Goal: Task Accomplishment & Management: Manage account settings

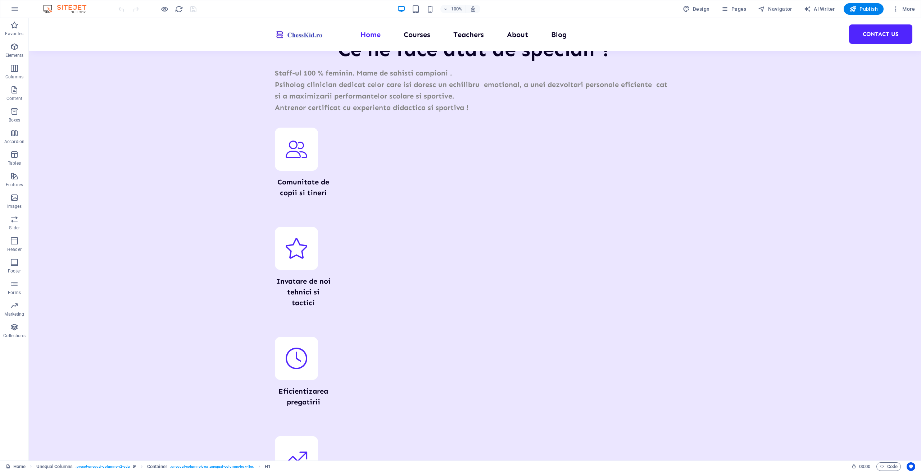
scroll to position [2550, 0]
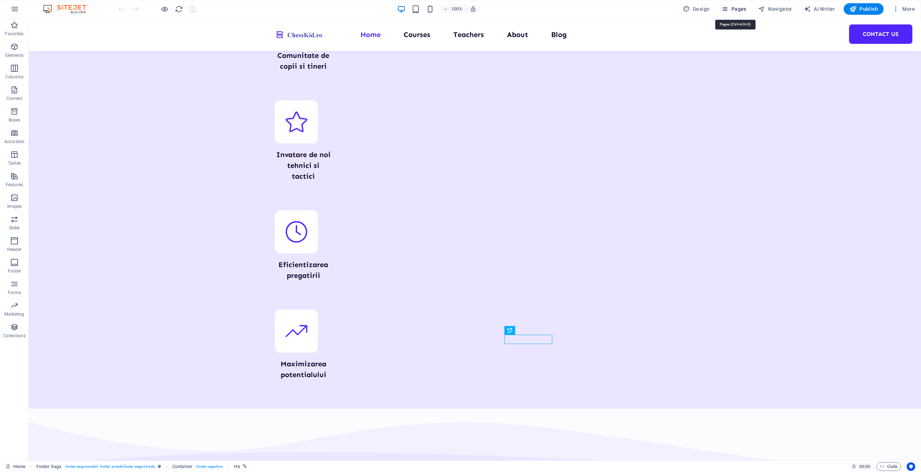
click at [732, 8] on span "Pages" at bounding box center [733, 8] width 25 height 7
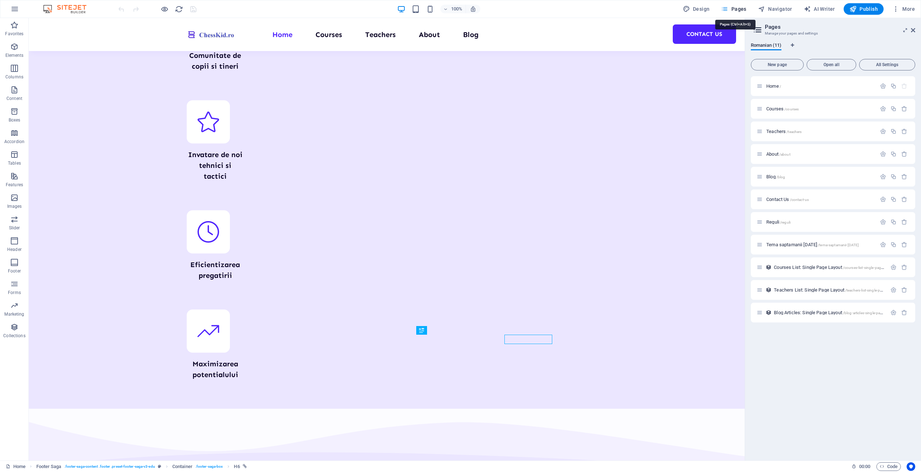
scroll to position [2567, 0]
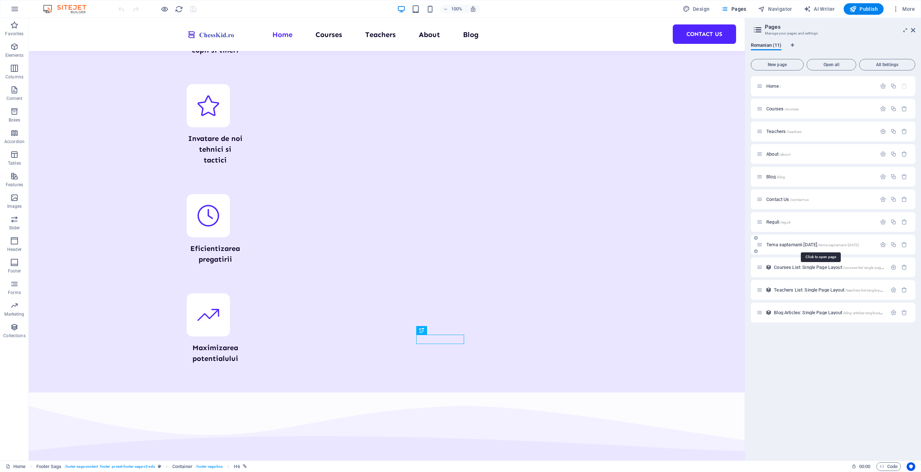
click at [789, 246] on span "Tema saptamanii [DATE] /tema-saptamanii-[DATE]" at bounding box center [812, 244] width 92 height 5
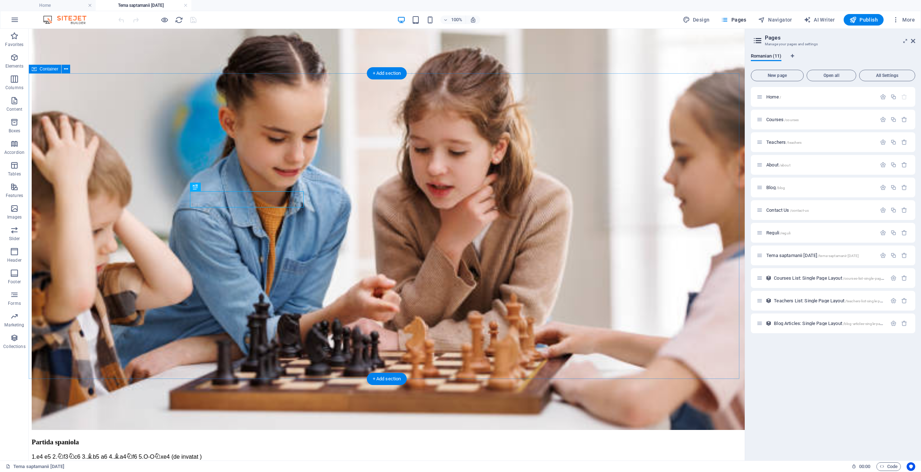
scroll to position [144, 0]
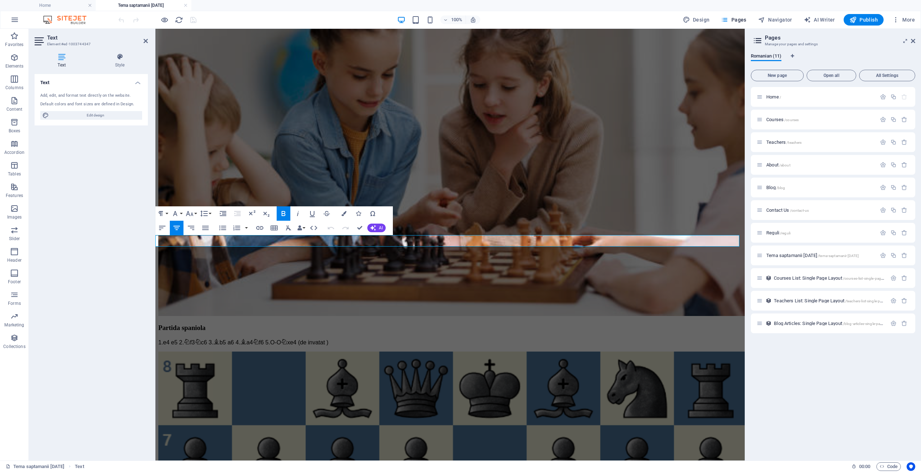
drag, startPoint x: 569, startPoint y: 240, endPoint x: 500, endPoint y: 241, distance: 69.1
drag, startPoint x: 351, startPoint y: 212, endPoint x: 259, endPoint y: 227, distance: 93.4
click at [259, 227] on icon "button" at bounding box center [259, 228] width 9 height 9
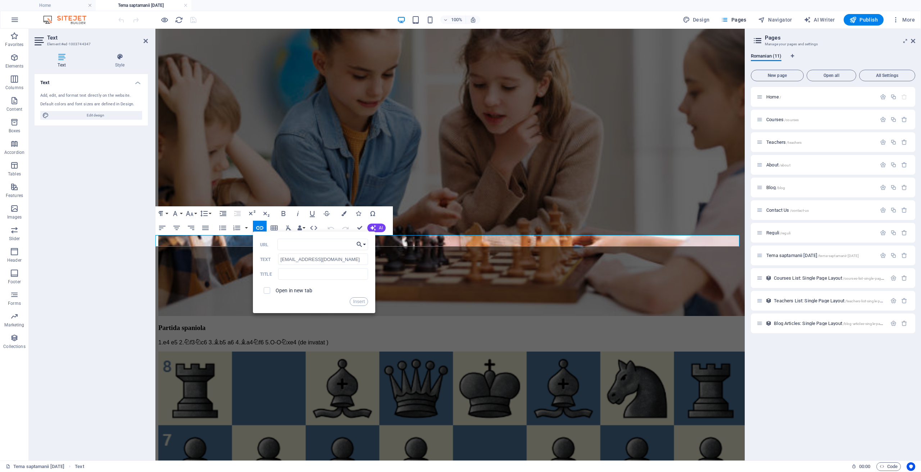
click at [364, 246] on button "Choose Link" at bounding box center [361, 245] width 14 height 12
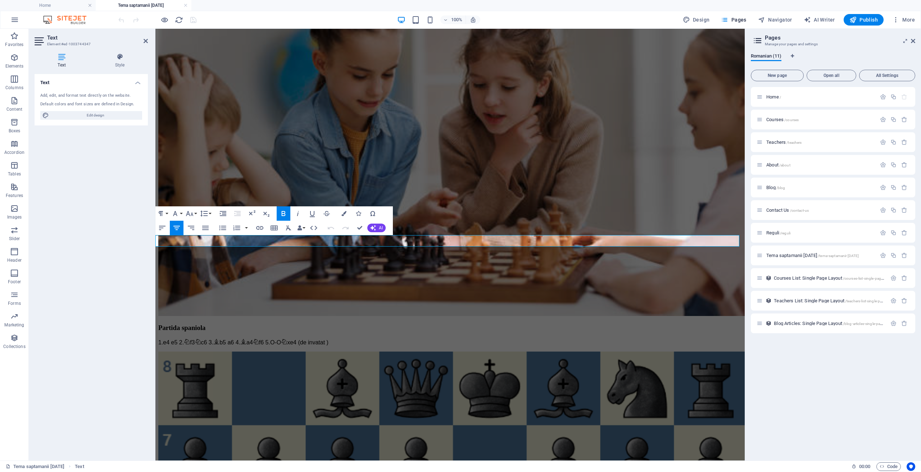
drag, startPoint x: 570, startPoint y: 244, endPoint x: 500, endPoint y: 240, distance: 71.0
click at [260, 225] on icon "button" at bounding box center [259, 228] width 9 height 9
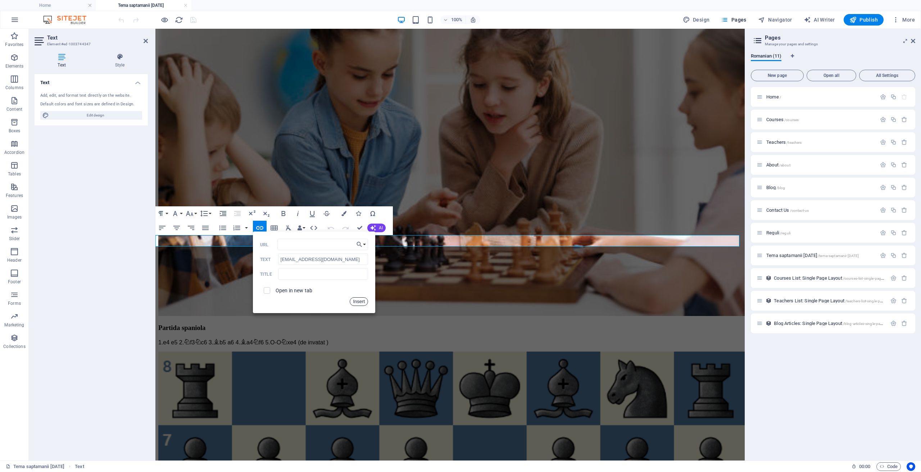
click at [359, 299] on button "Insert" at bounding box center [359, 301] width 18 height 9
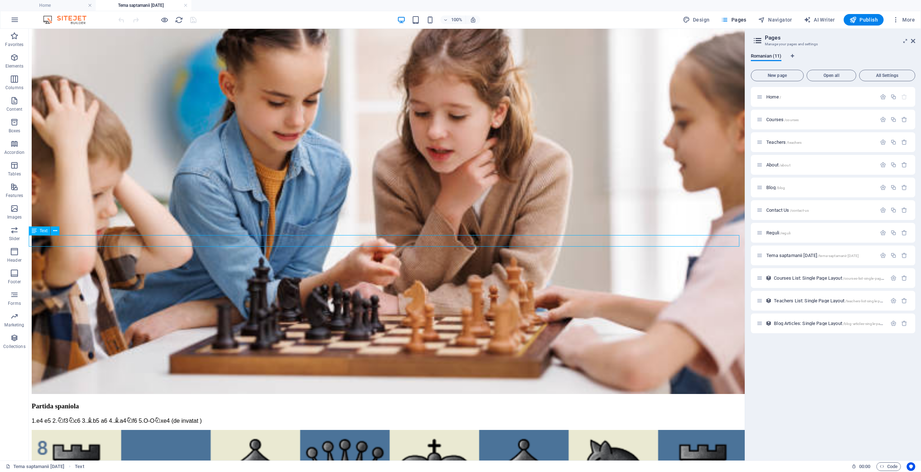
drag, startPoint x: 438, startPoint y: 241, endPoint x: 460, endPoint y: 244, distance: 22.1
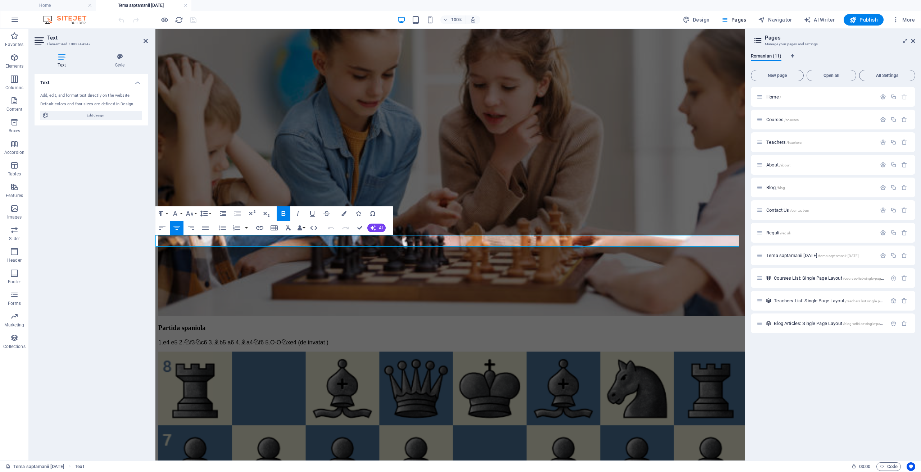
drag, startPoint x: 568, startPoint y: 241, endPoint x: 501, endPoint y: 240, distance: 66.9
drag, startPoint x: 357, startPoint y: 213, endPoint x: 122, endPoint y: 56, distance: 282.6
click at [122, 56] on icon at bounding box center [120, 56] width 56 height 7
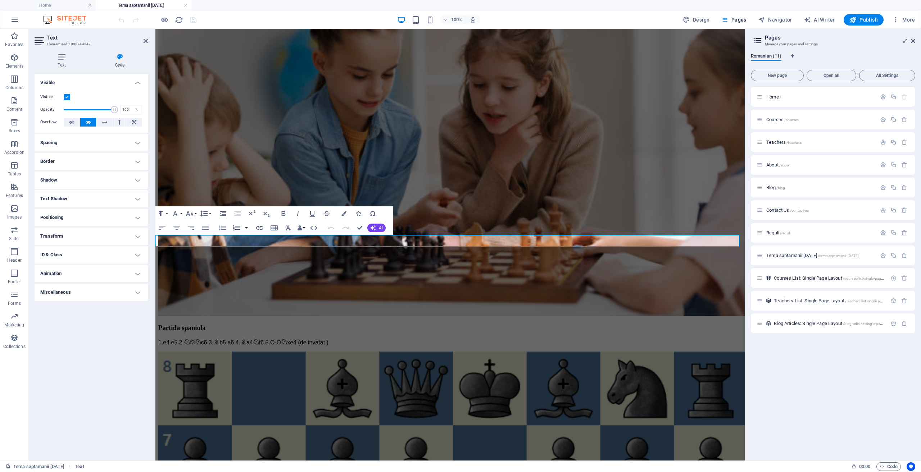
click at [246, 229] on button "button" at bounding box center [247, 228] width 6 height 14
click at [304, 229] on button "Data Bindings" at bounding box center [301, 228] width 10 height 14
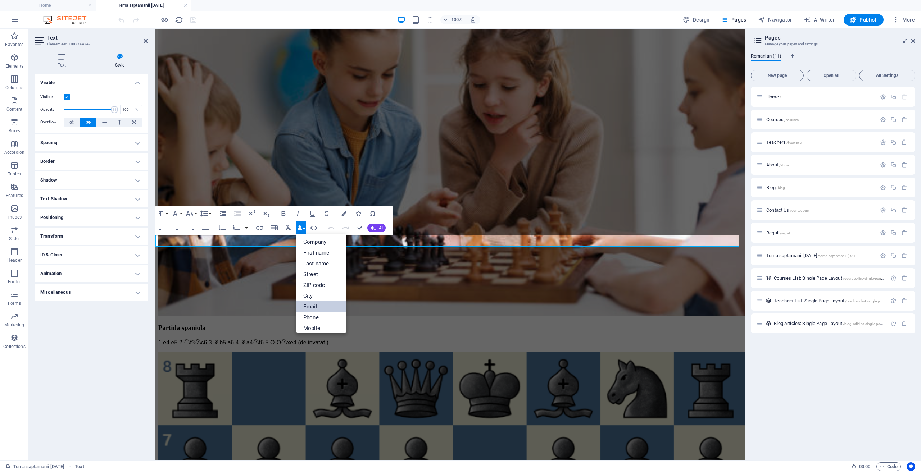
click at [327, 306] on link "Email" at bounding box center [321, 306] width 50 height 11
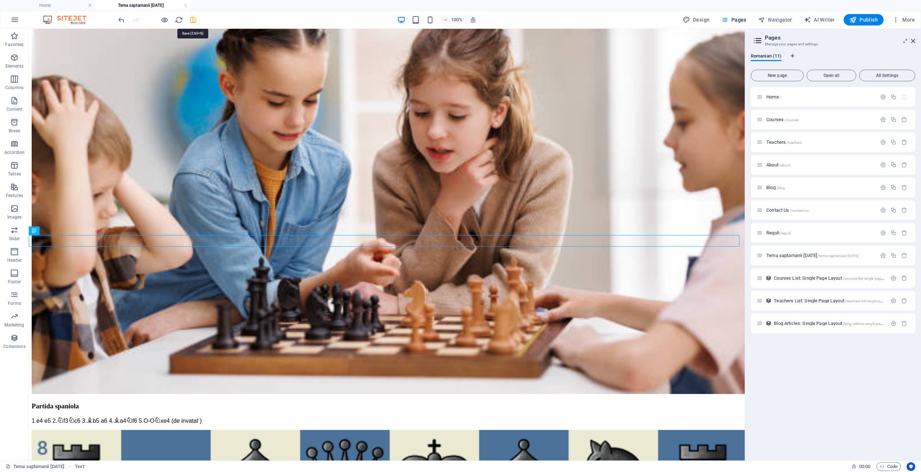
click at [196, 18] on icon "save" at bounding box center [193, 20] width 8 height 8
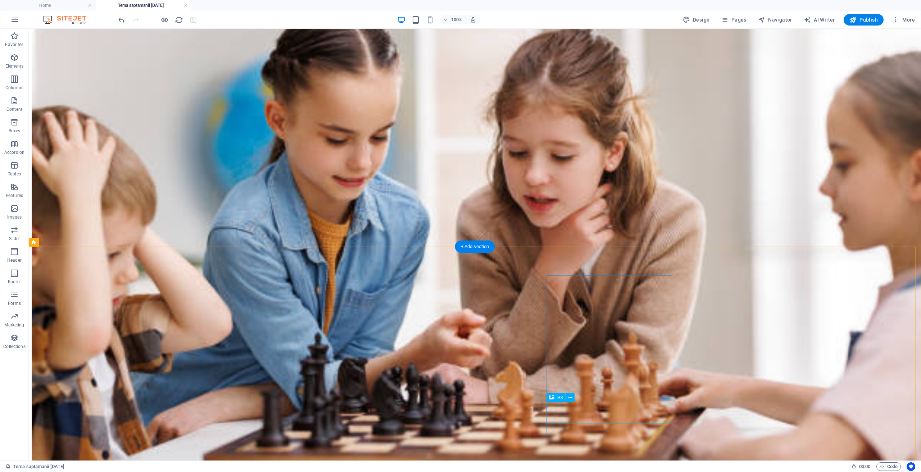
click at [193, 23] on icon "save" at bounding box center [193, 20] width 8 height 8
click at [867, 19] on span "Publish" at bounding box center [863, 19] width 28 height 7
